Goal: Book appointment/travel/reservation

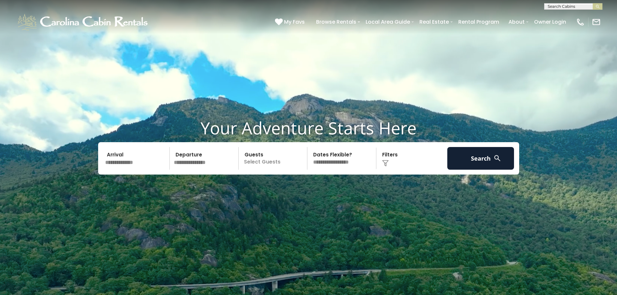
scroll to position [0, 0]
click at [567, 6] on input "text" at bounding box center [573, 7] width 57 height 6
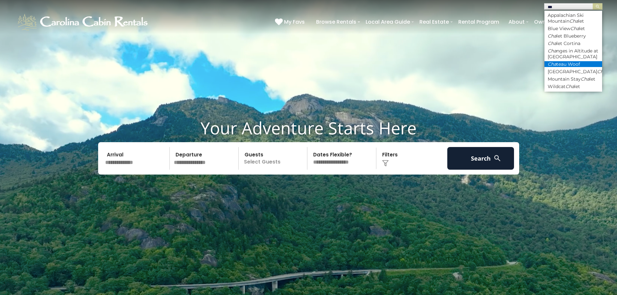
type input "***"
click at [567, 62] on li "Cha teau Woof" at bounding box center [574, 64] width 58 height 6
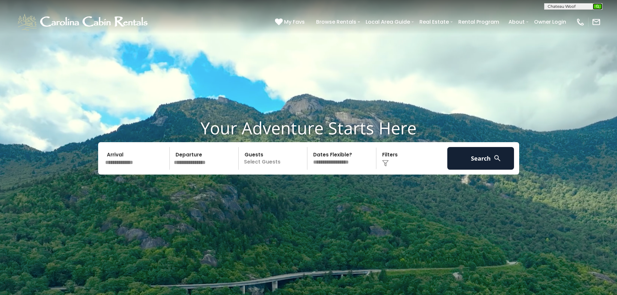
click at [599, 6] on img "submit" at bounding box center [597, 6] width 5 height 5
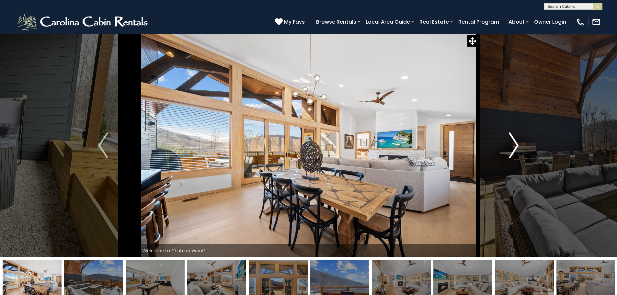
click at [518, 143] on img "Next" at bounding box center [514, 146] width 10 height 26
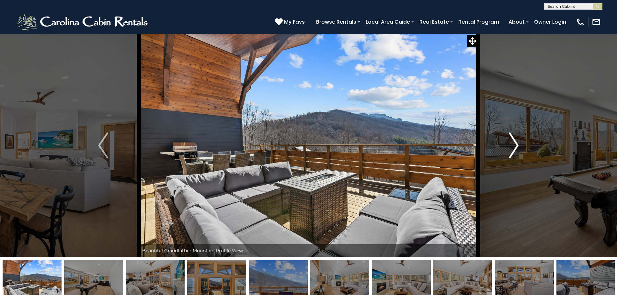
click at [518, 143] on img "Next" at bounding box center [514, 146] width 10 height 26
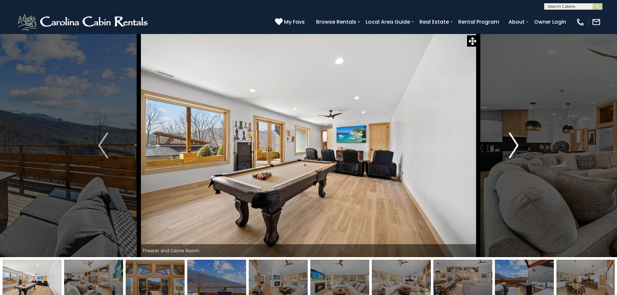
click at [518, 143] on img "Next" at bounding box center [514, 146] width 10 height 26
